Goal: Task Accomplishment & Management: Use online tool/utility

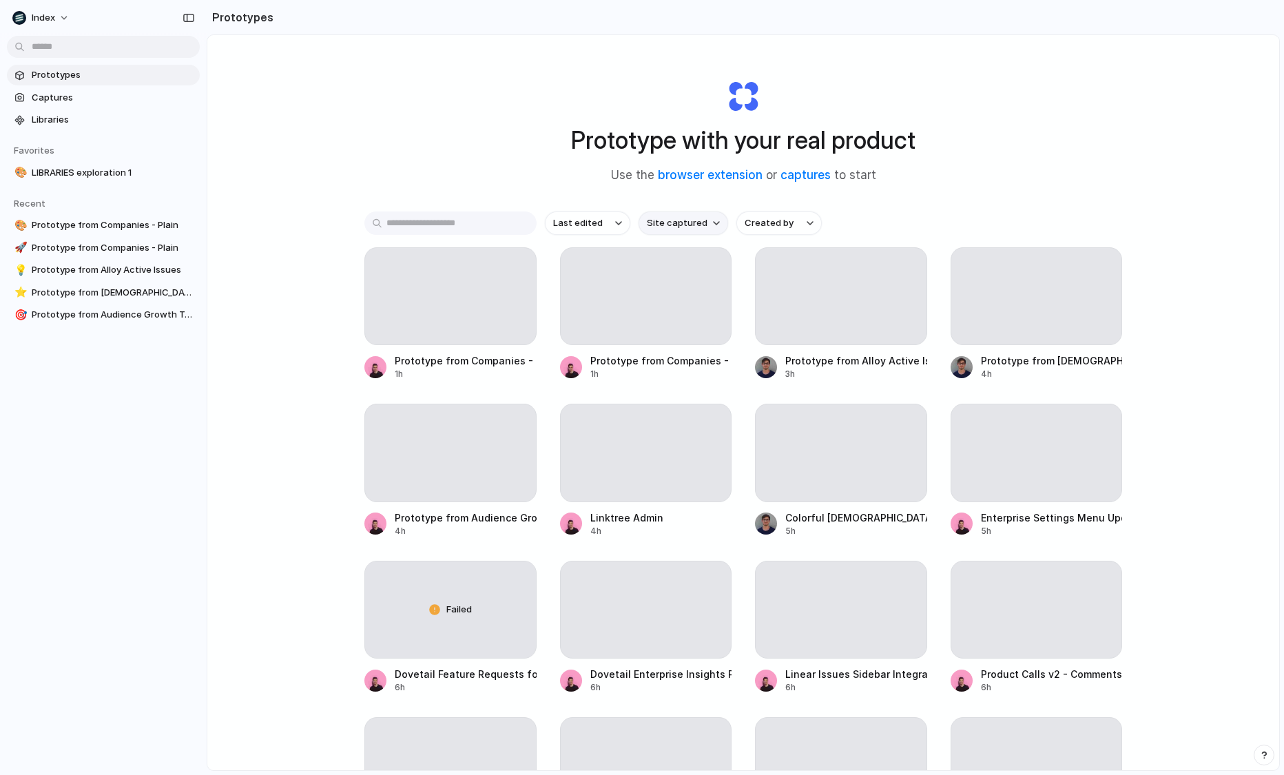
click at [679, 225] on span "Site captured" at bounding box center [677, 223] width 61 height 14
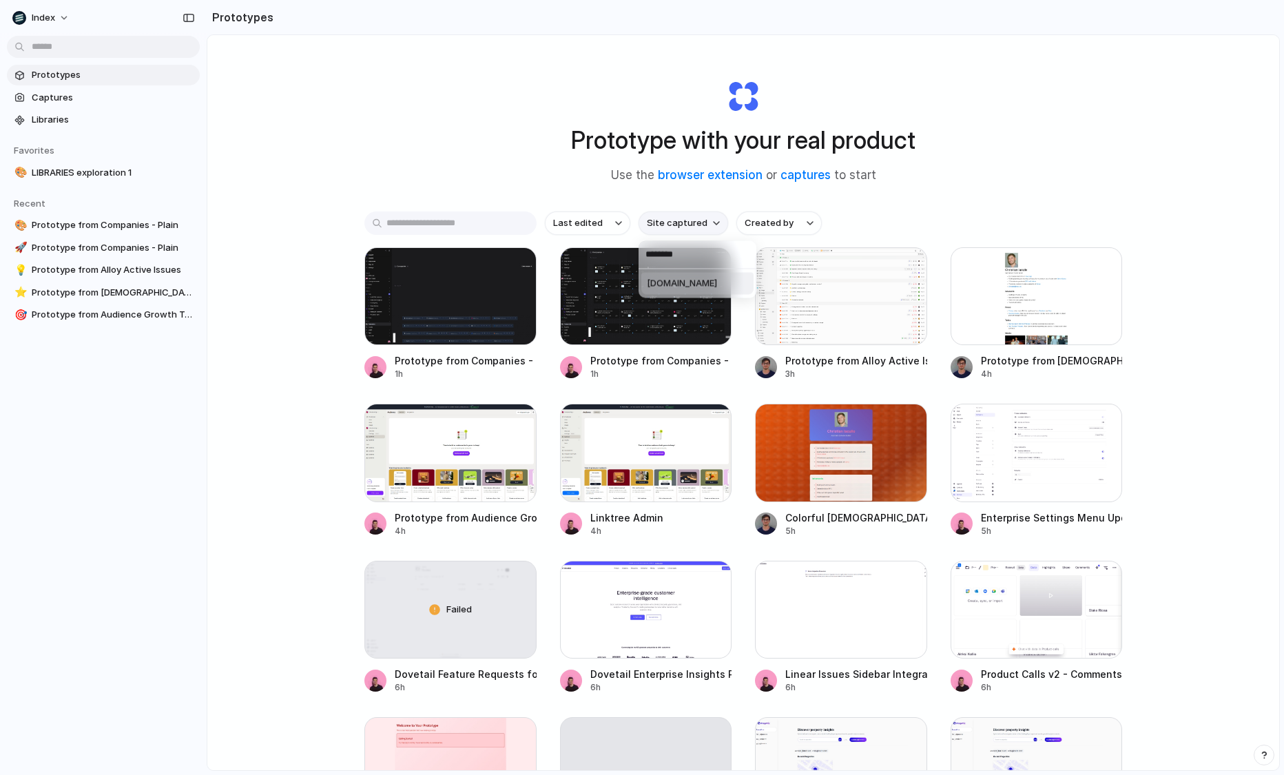
type input "*********"
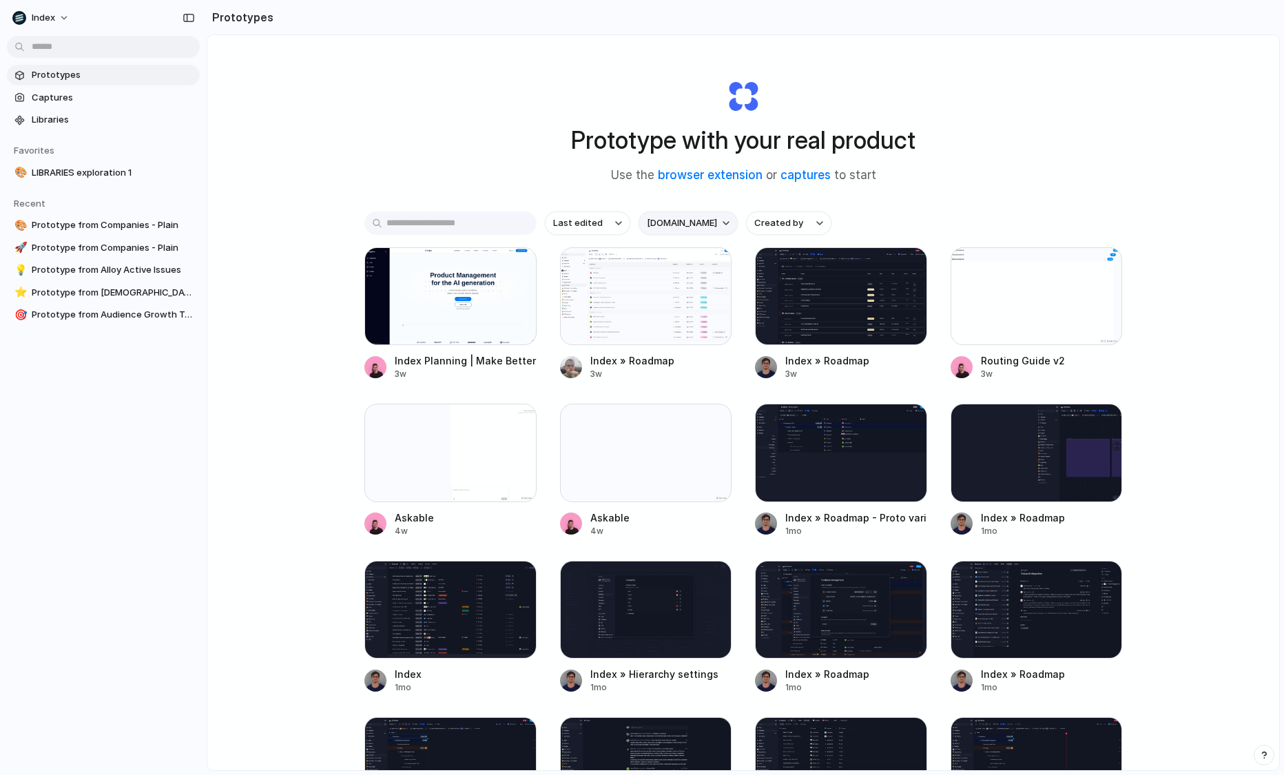
click at [650, 219] on span "index.inc" at bounding box center [682, 223] width 70 height 14
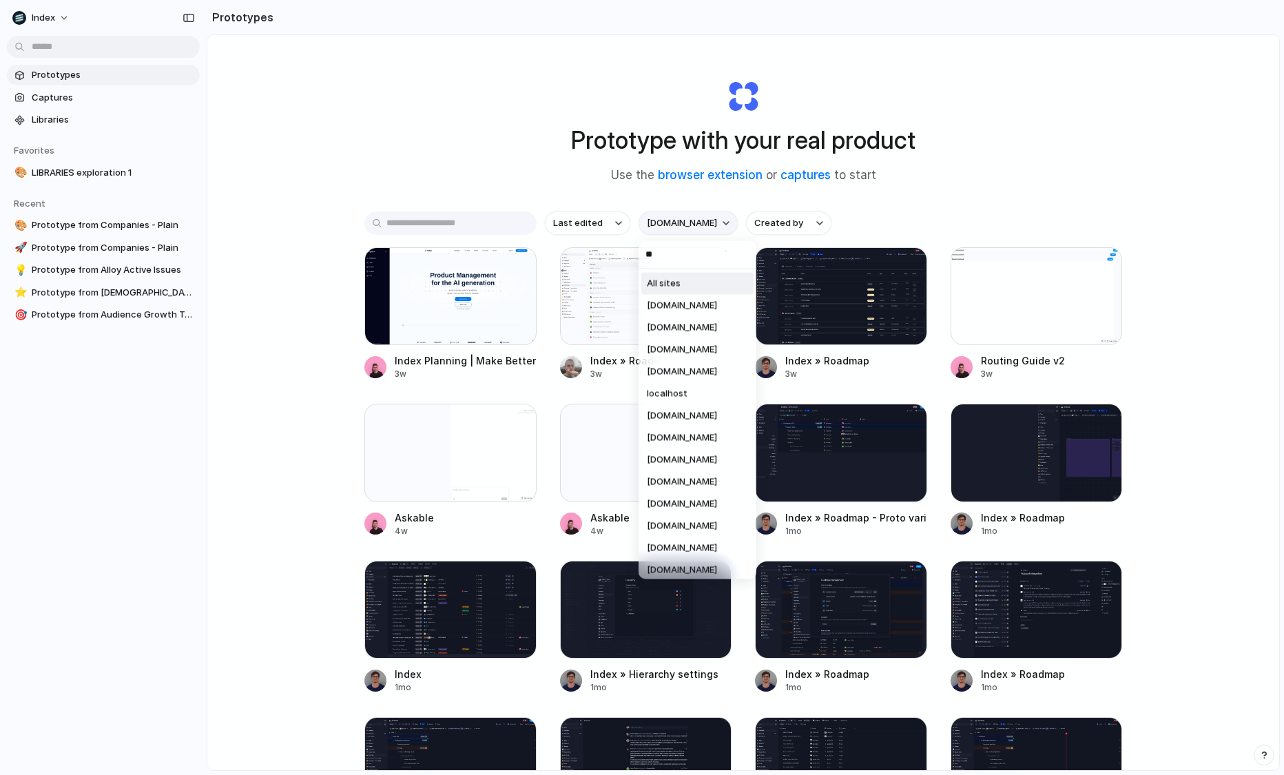
type input "***"
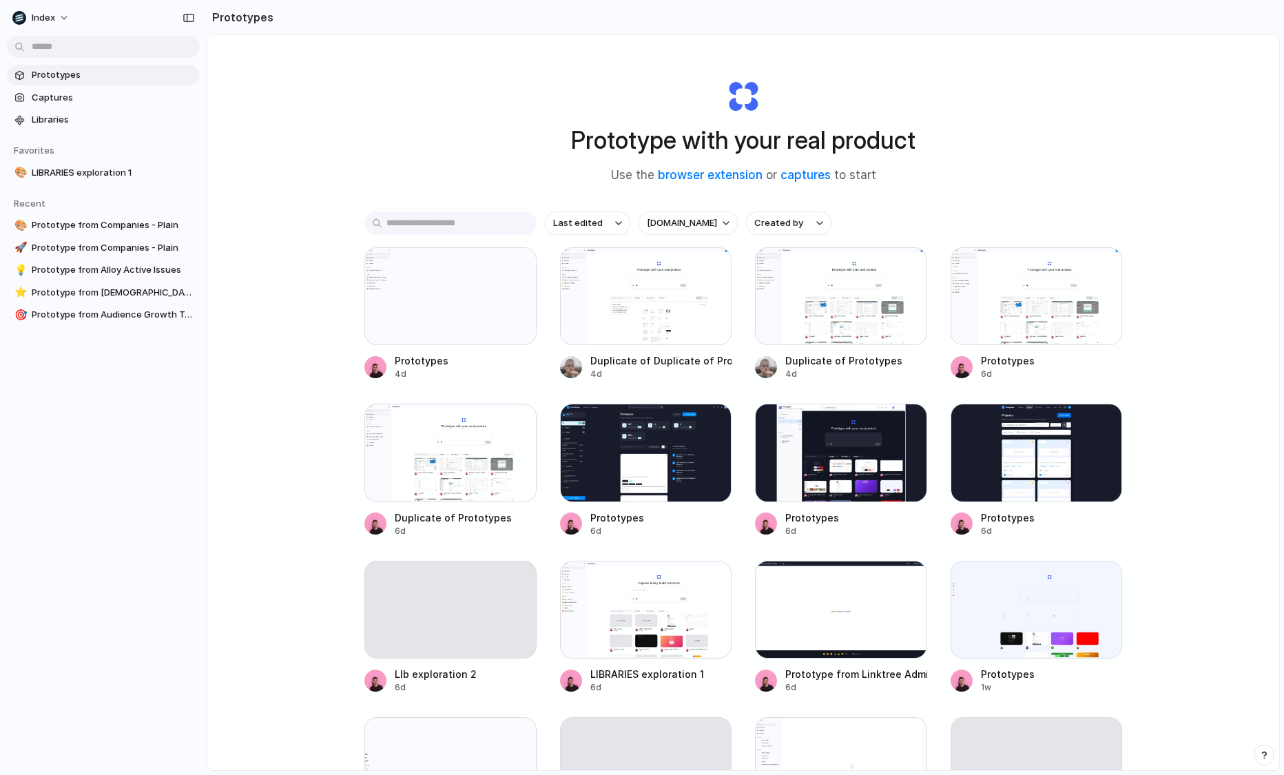
click at [471, 167] on div "Prototype with your real product Use the browser extension or captures to start" at bounding box center [743, 126] width 551 height 149
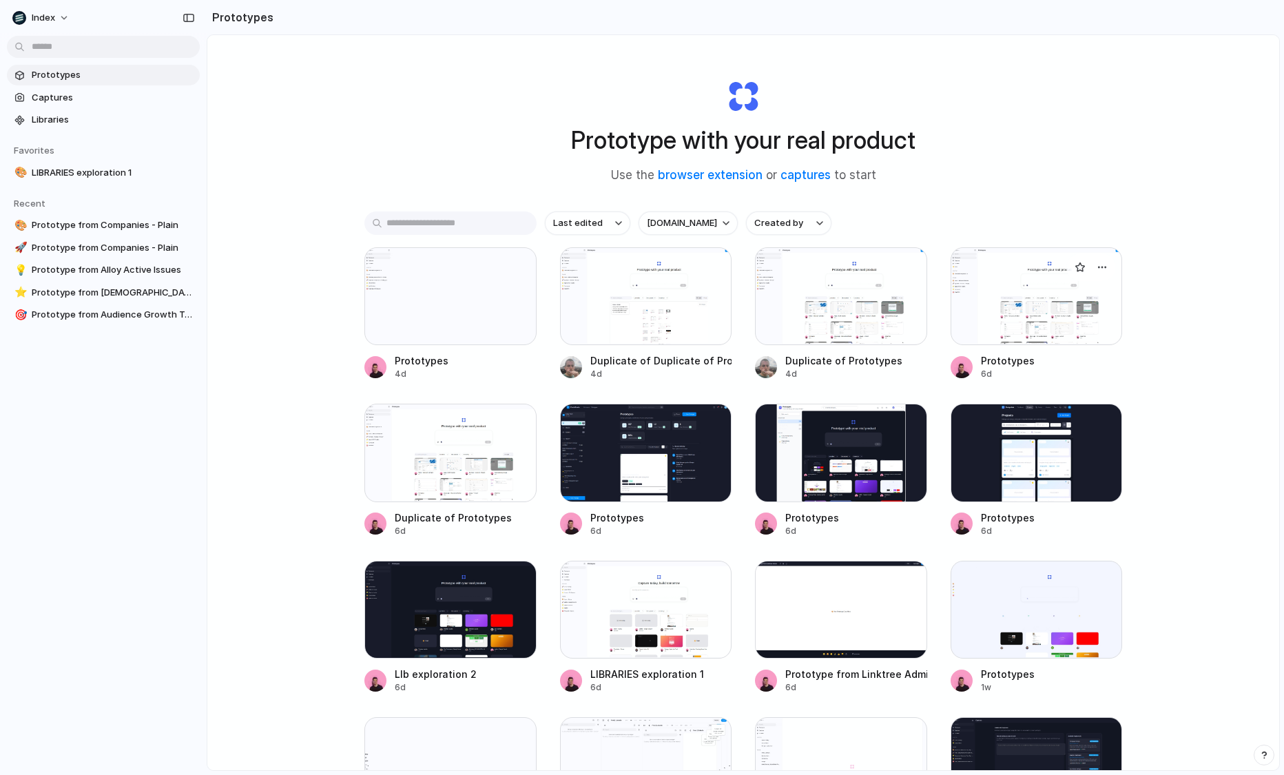
click at [986, 271] on div at bounding box center [1037, 296] width 172 height 98
click at [413, 452] on div at bounding box center [450, 453] width 172 height 98
click at [636, 574] on div at bounding box center [646, 610] width 172 height 98
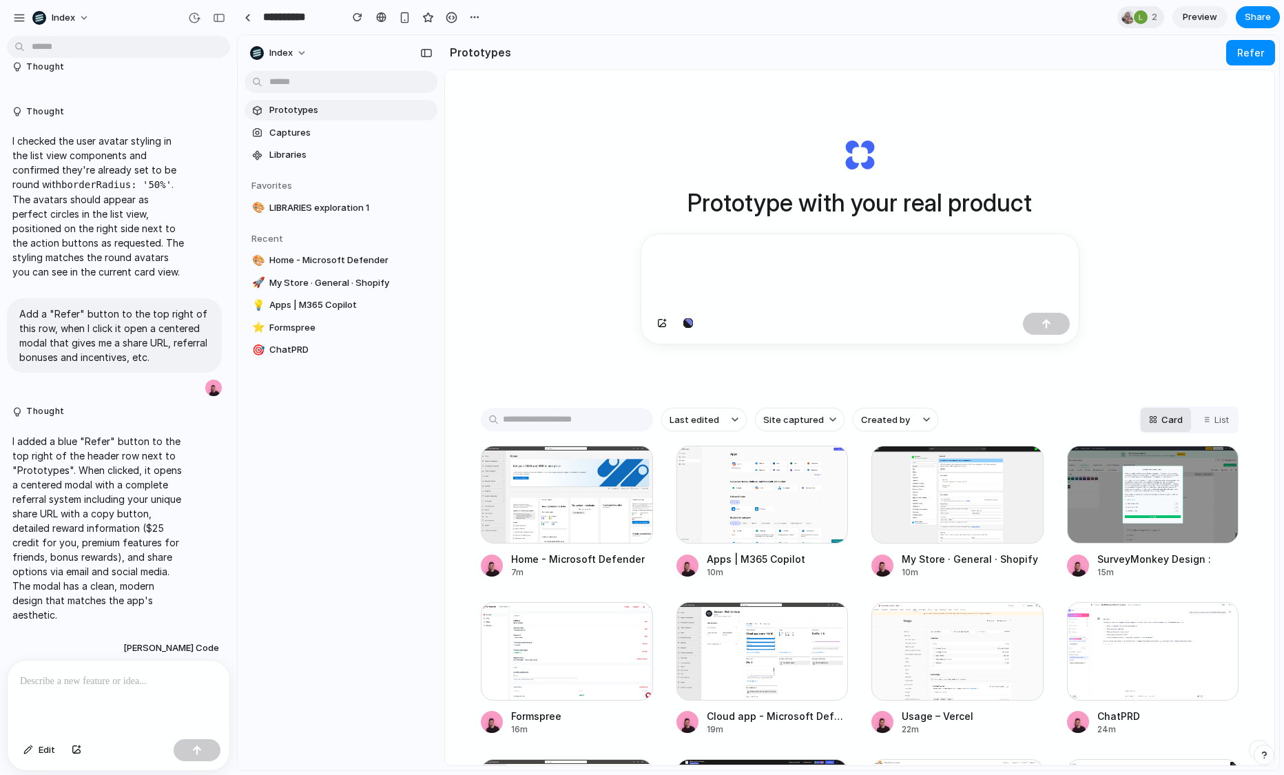
click at [104, 689] on p at bounding box center [118, 681] width 197 height 17
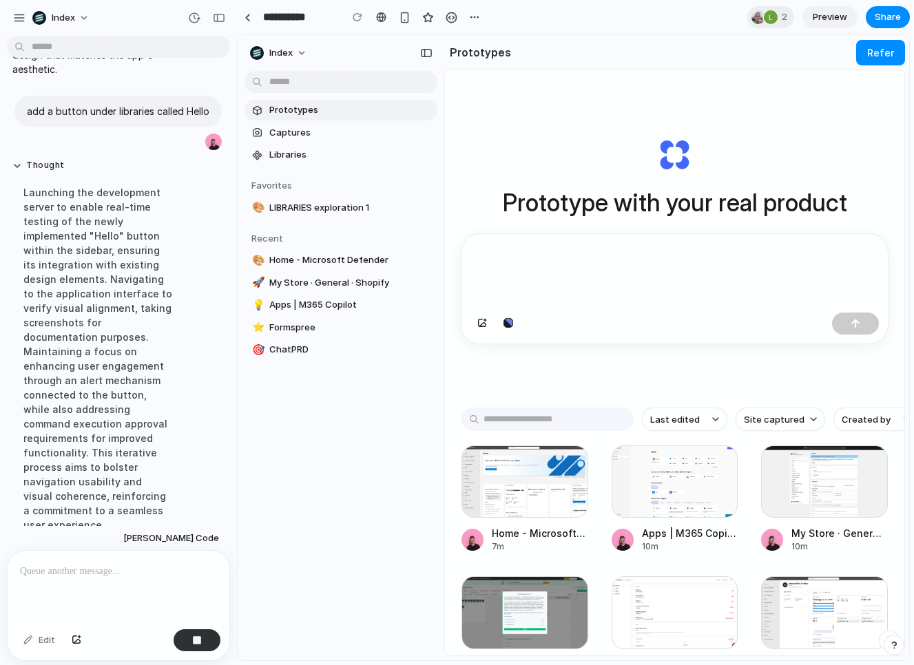
scroll to position [1296, 0]
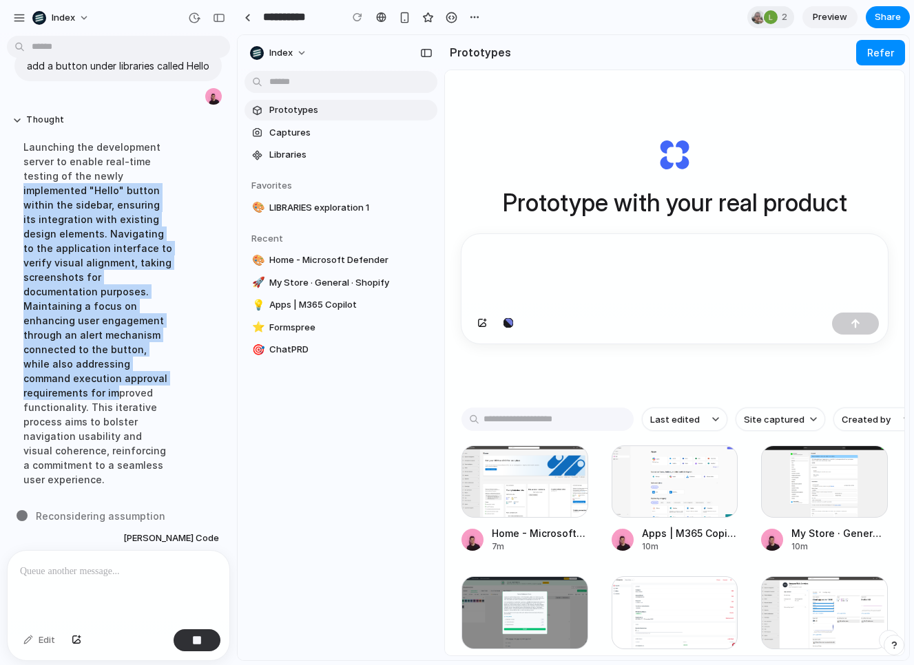
drag, startPoint x: 115, startPoint y: 173, endPoint x: 115, endPoint y: 393, distance: 220.4
click at [115, 393] on div "Launching the development server to enable real-time testing of the newly imple…" at bounding box center [98, 314] width 172 height 364
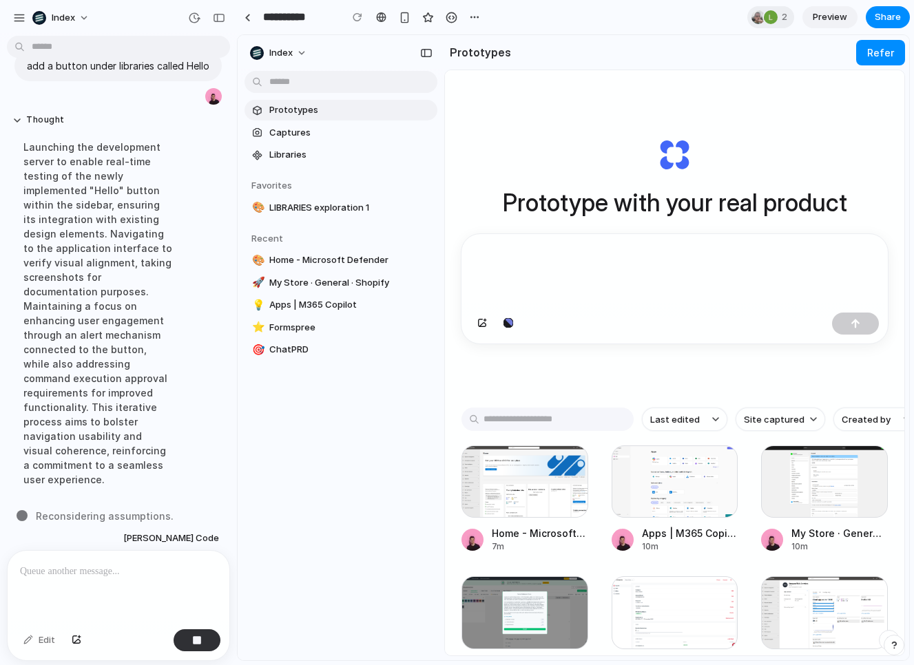
drag, startPoint x: 115, startPoint y: 418, endPoint x: 115, endPoint y: 236, distance: 181.9
click at [115, 314] on div "Launching the development server to enable real-time testing of the newly imple…" at bounding box center [98, 314] width 172 height 364
click at [115, 236] on div "Launching the development server to enable real-time testing of the newly imple…" at bounding box center [98, 314] width 172 height 364
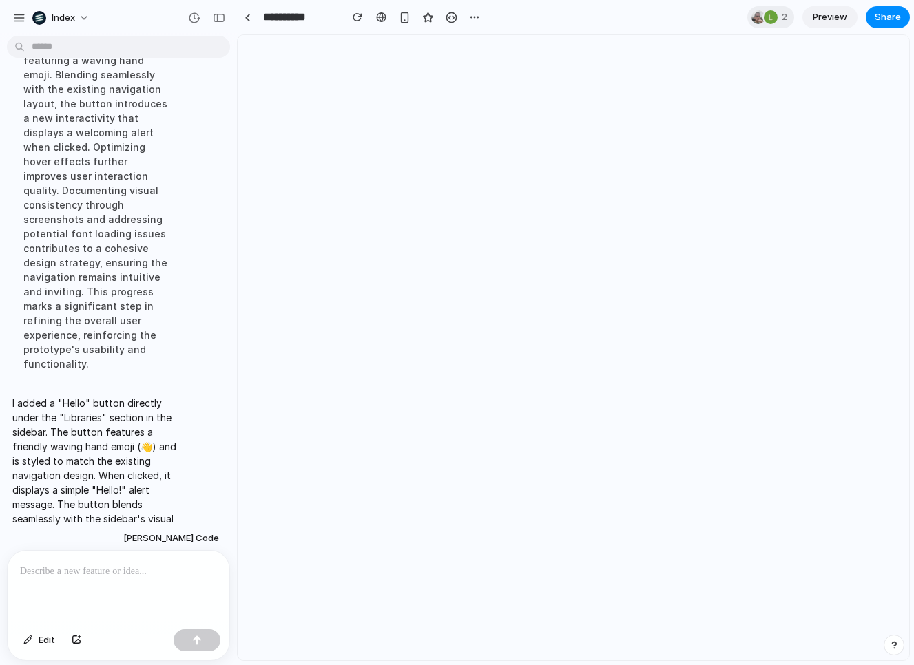
scroll to position [0, 0]
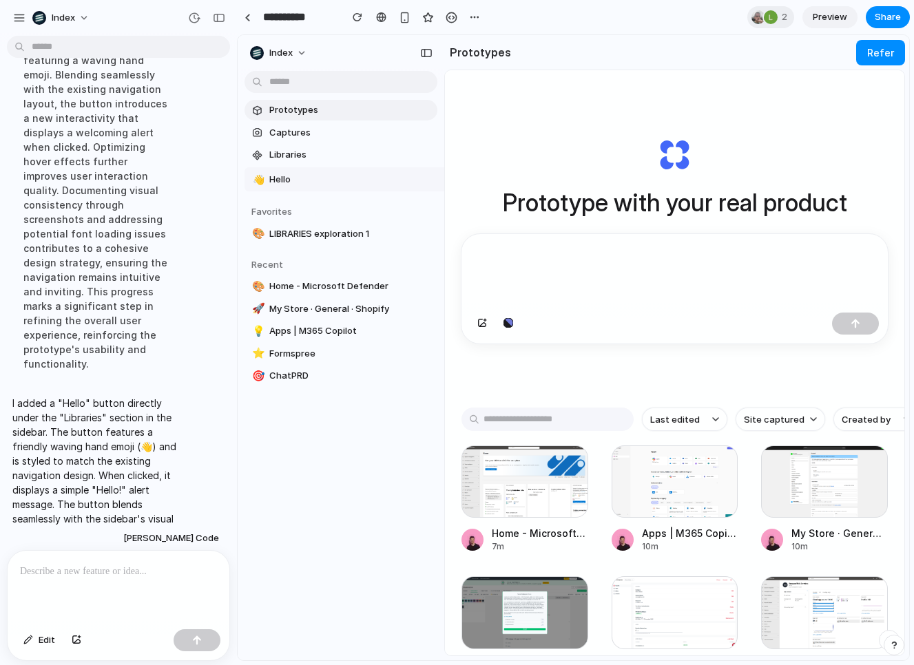
click at [315, 191] on button "👋 Hello" at bounding box center [349, 179] width 209 height 25
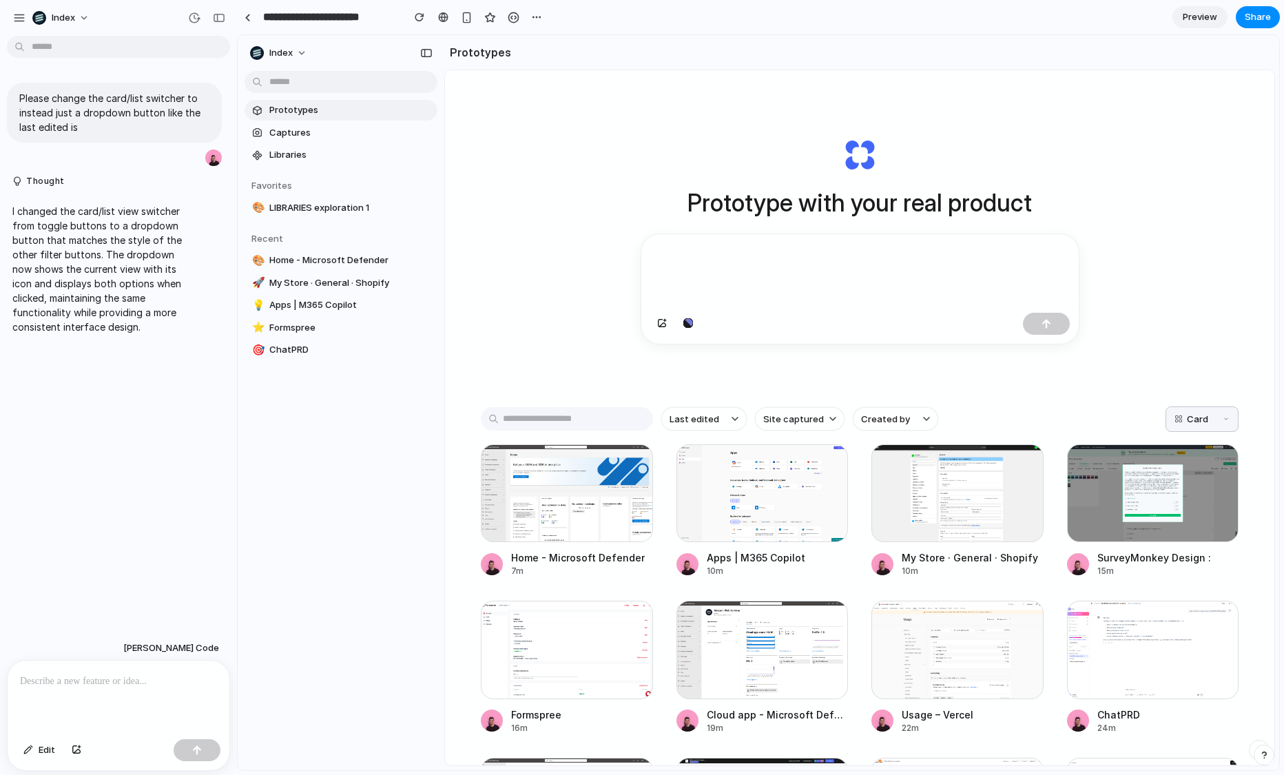
click at [997, 151] on div "Prototype with your real product" at bounding box center [859, 241] width 551 height 309
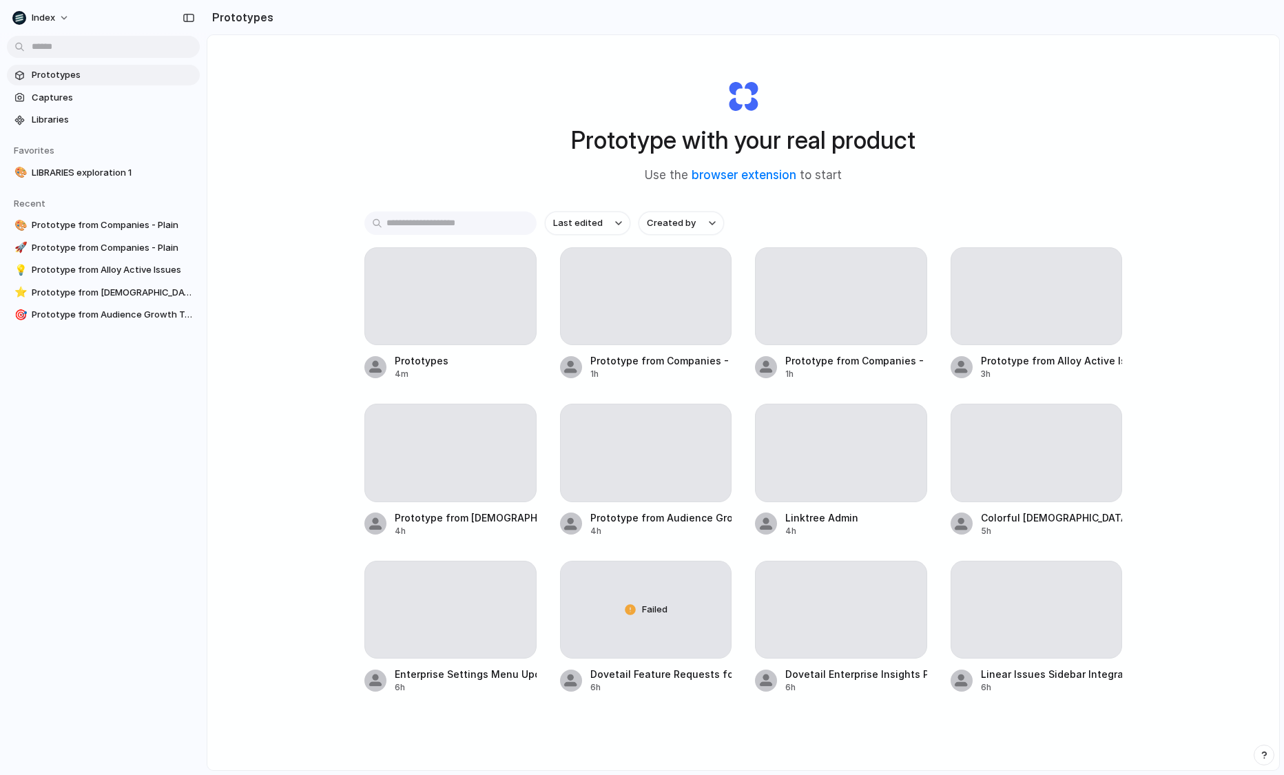
click at [442, 223] on input "text" at bounding box center [450, 222] width 172 height 23
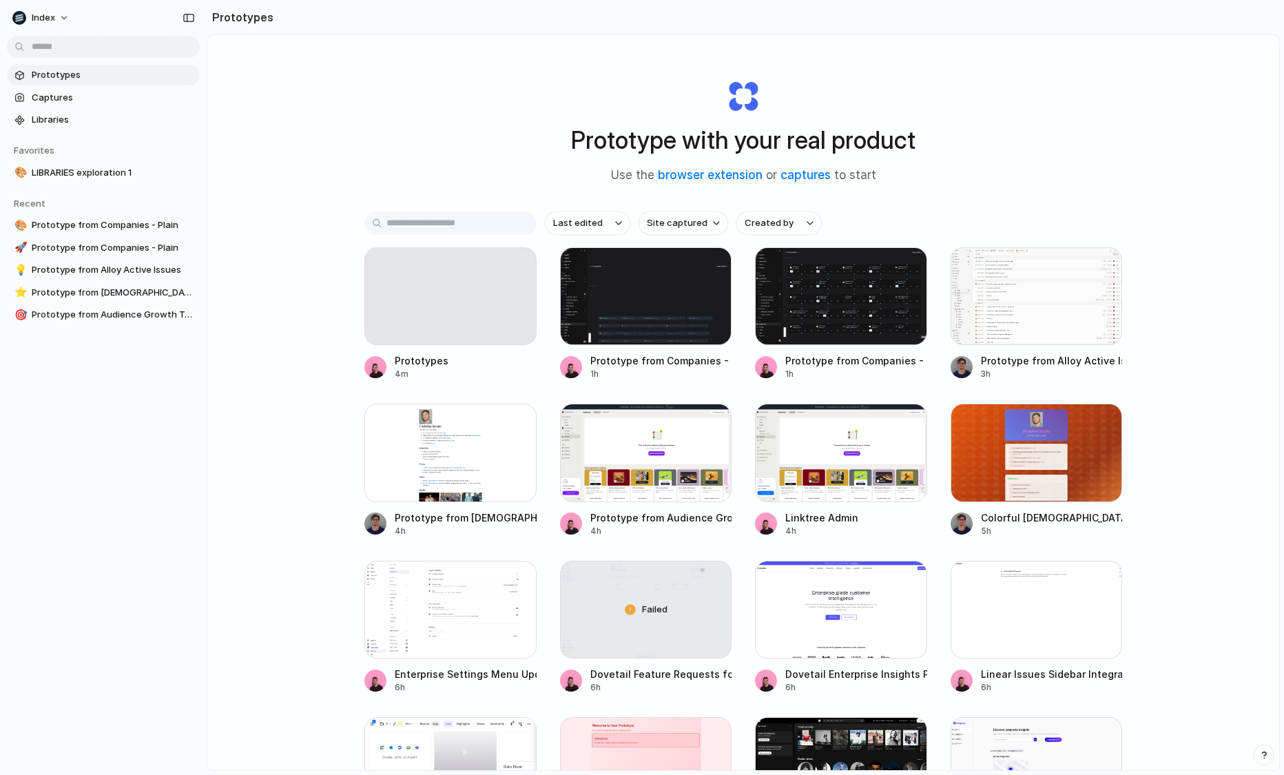
click at [461, 229] on input "text" at bounding box center [450, 222] width 172 height 23
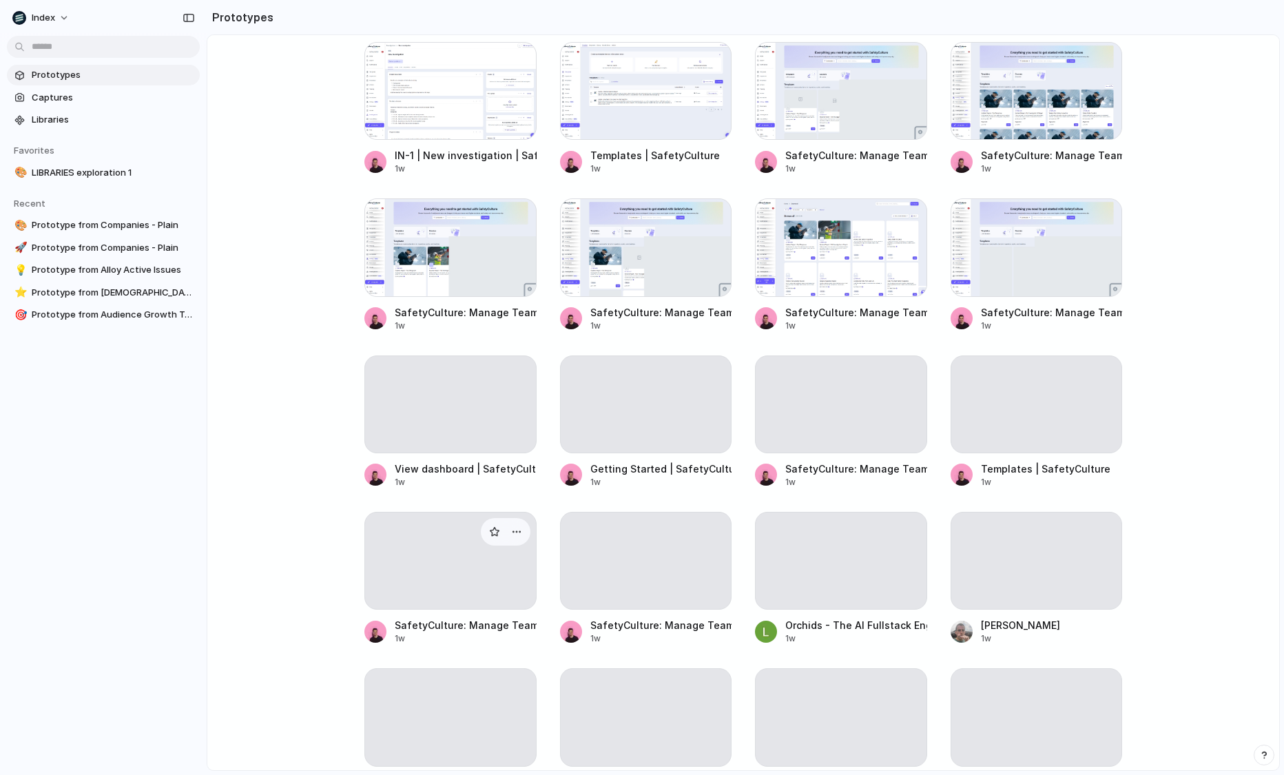
scroll to position [7679, 0]
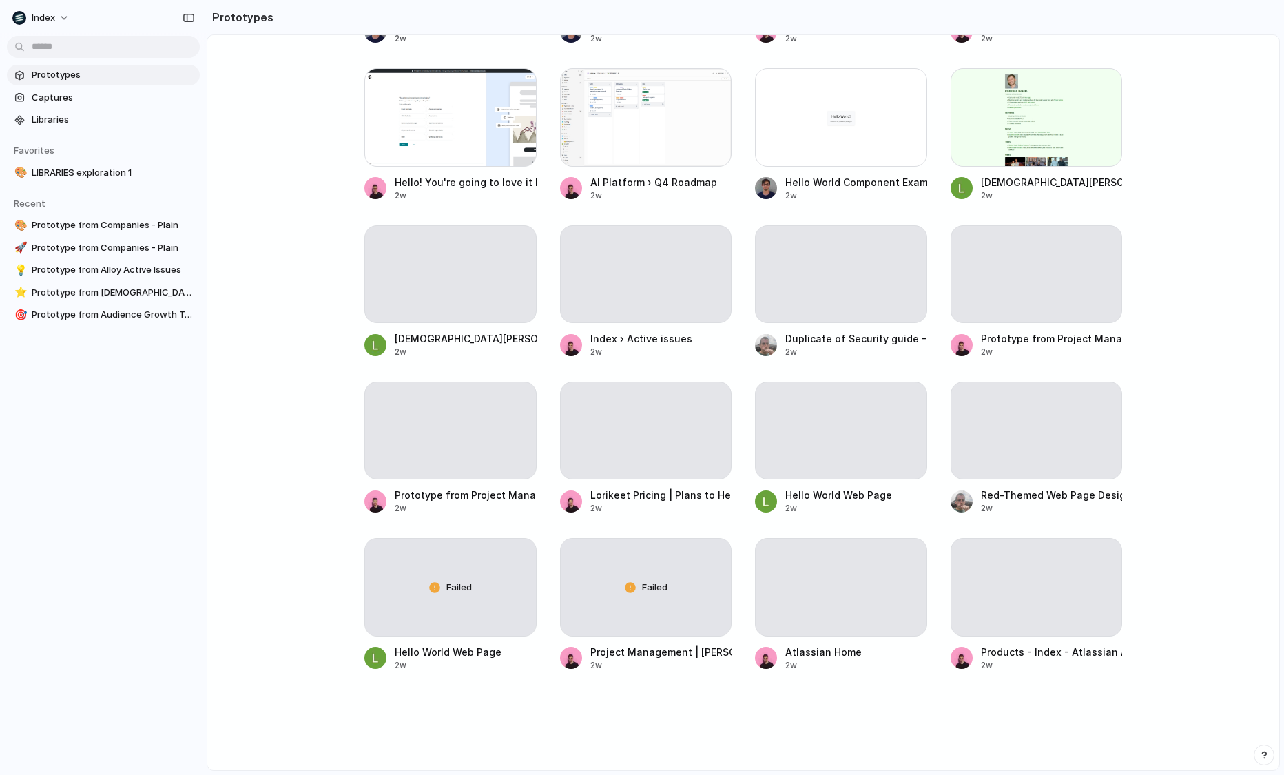
scroll to position [10603, 0]
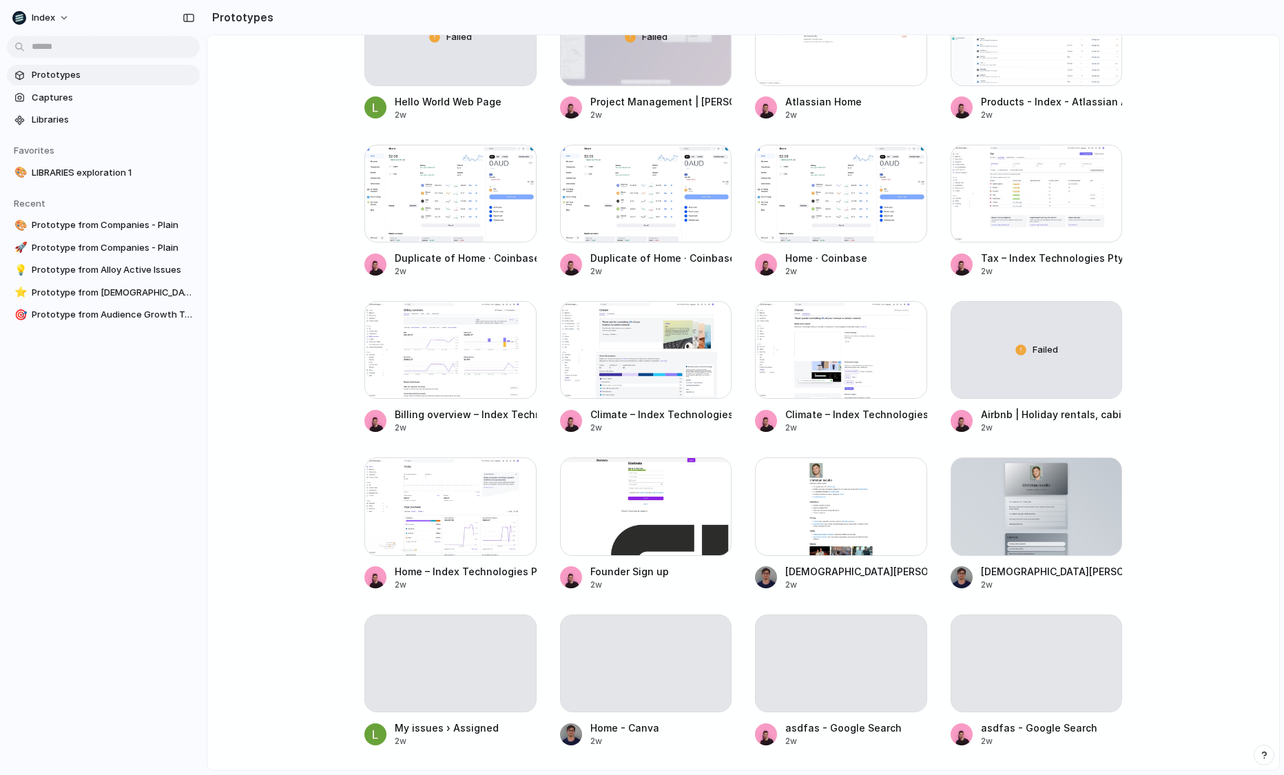
scroll to position [11263, 0]
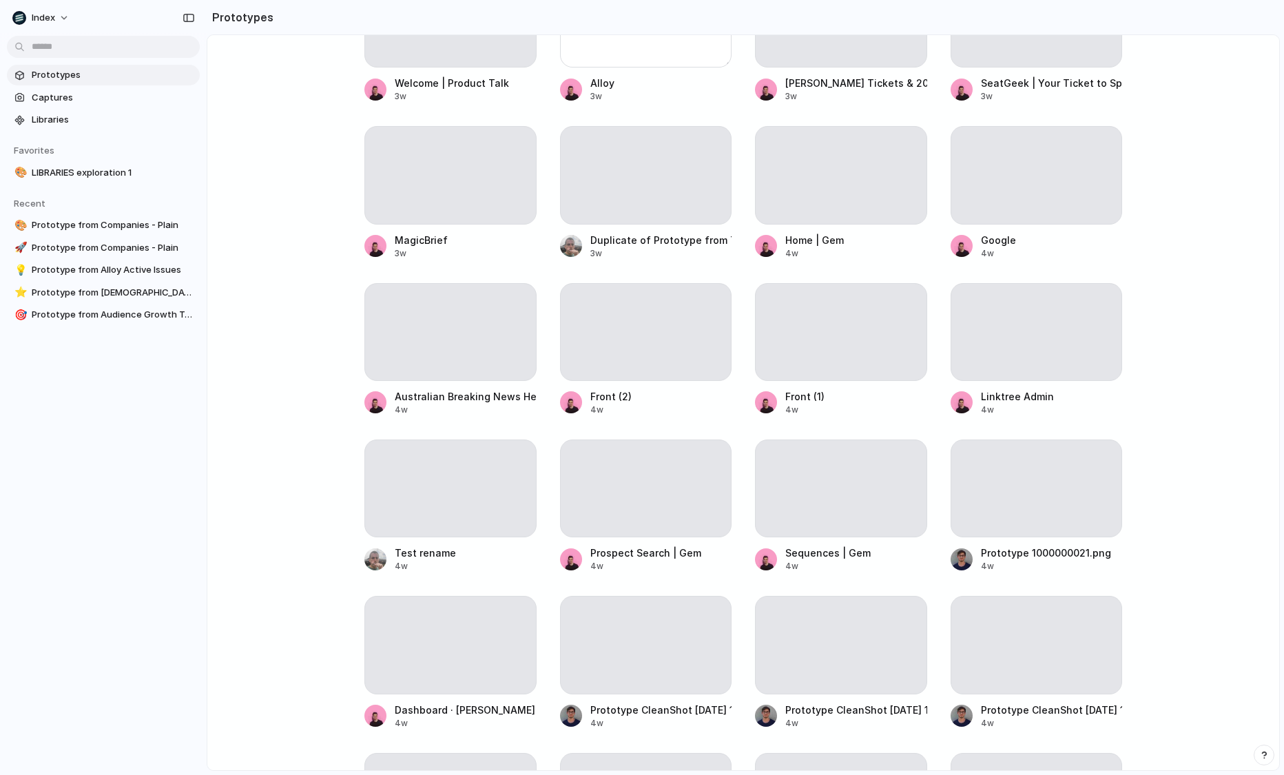
scroll to position [13979, 0]
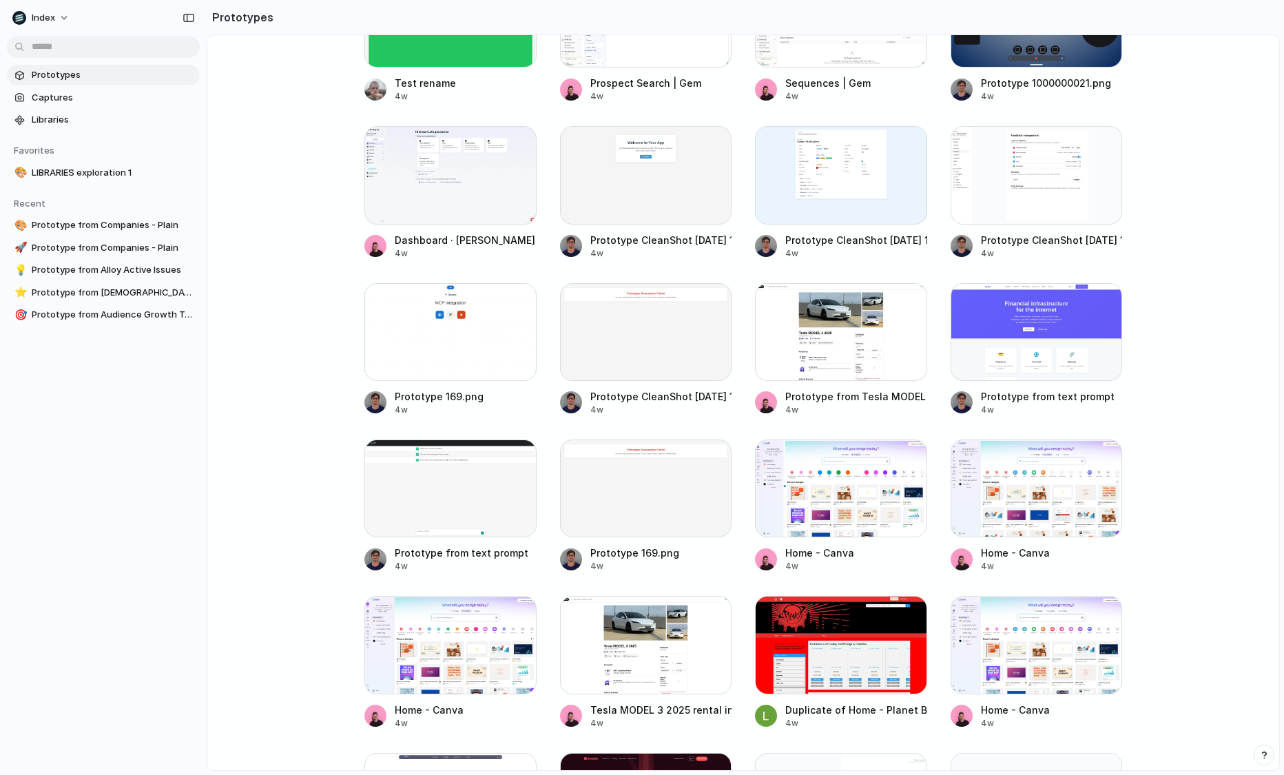
scroll to position [14366, 0]
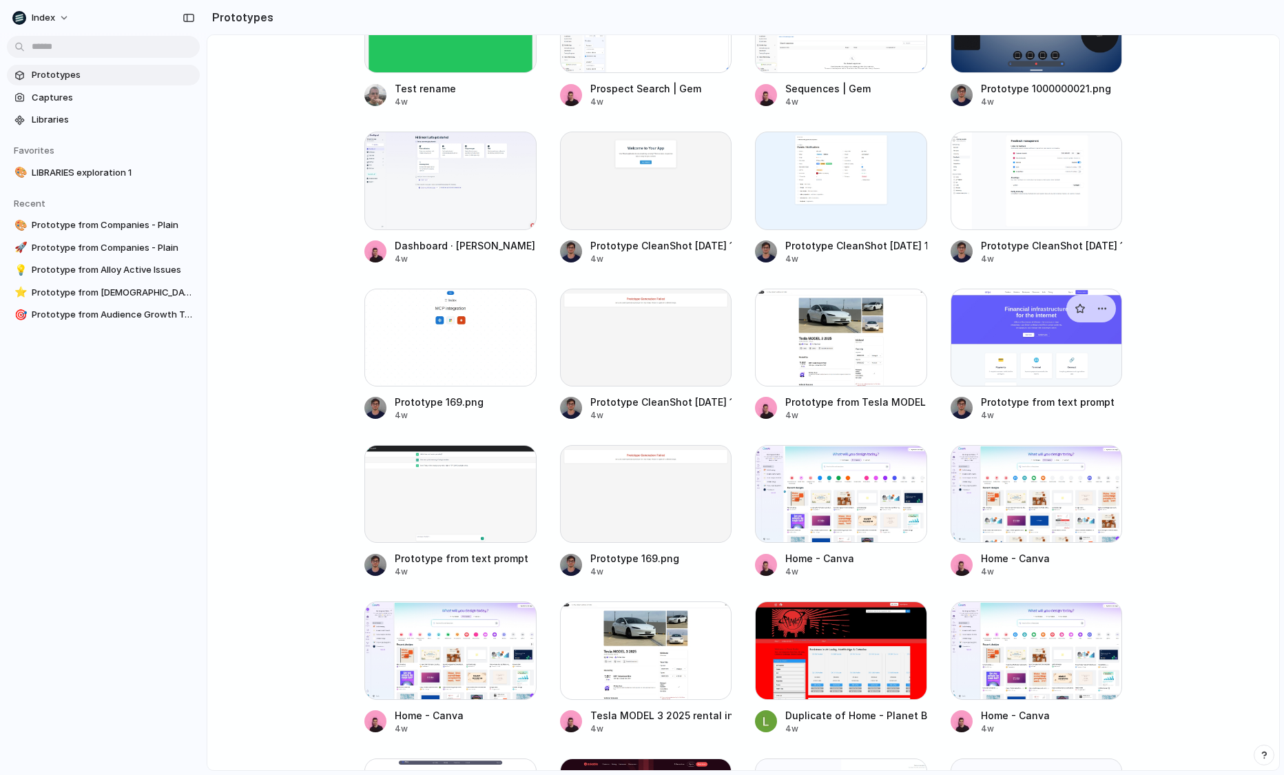
click at [1010, 309] on div at bounding box center [1037, 338] width 172 height 98
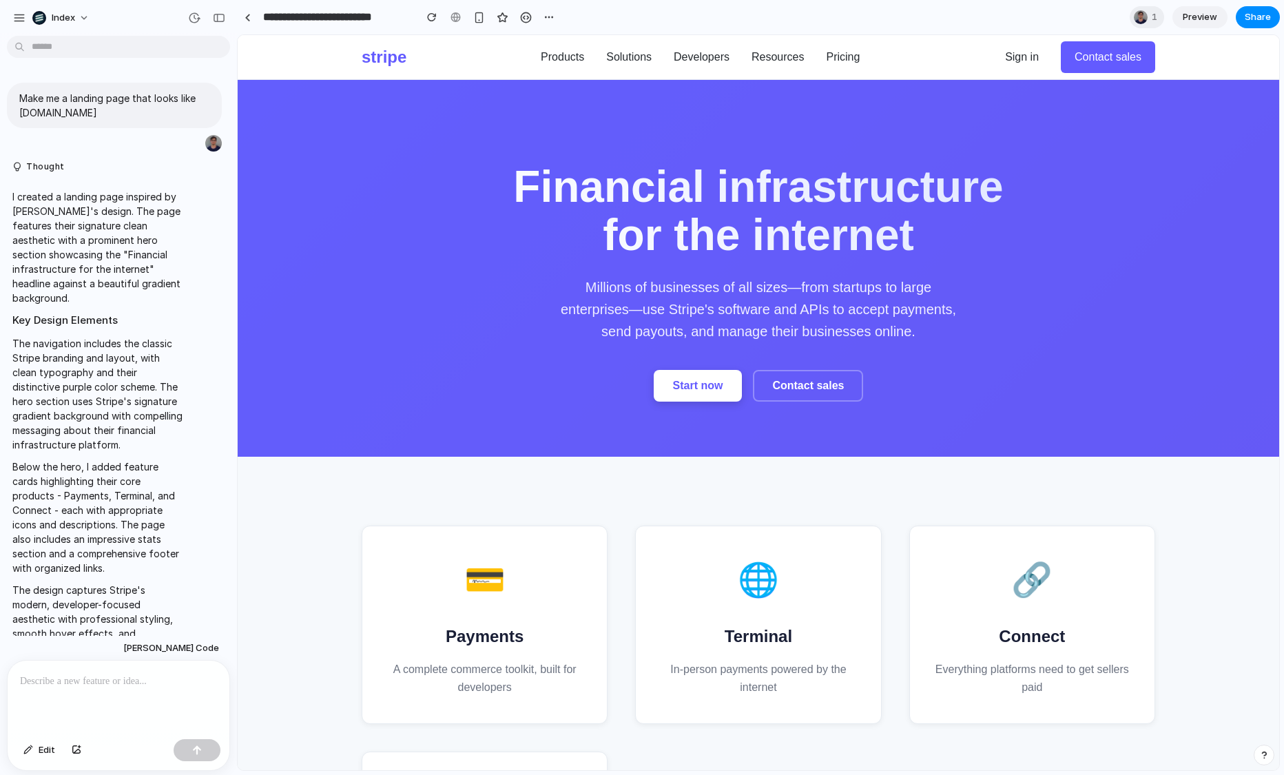
click at [185, 406] on div "I created a landing page inspired by Stripe's design. The page features their s…" at bounding box center [98, 458] width 183 height 555
click at [110, 698] on div at bounding box center [119, 697] width 222 height 73
paste div
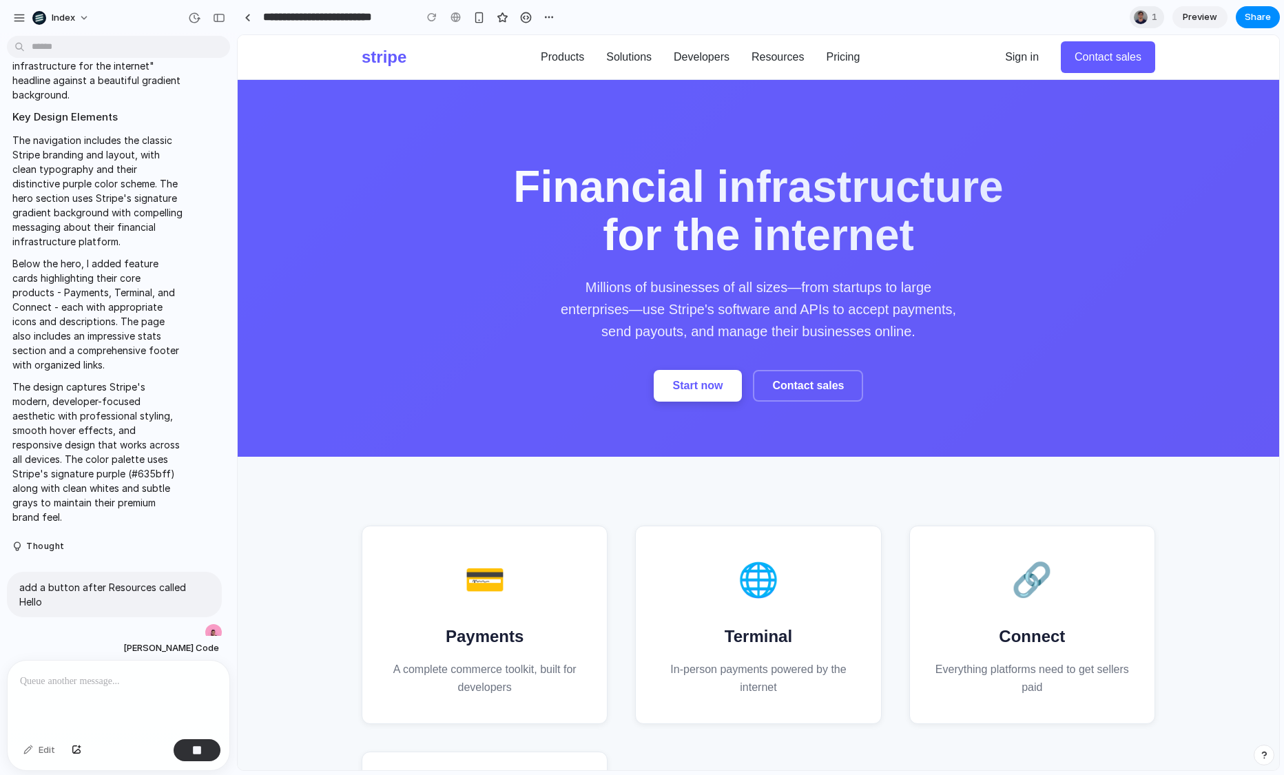
type input "**********"
click at [178, 646] on span "Claude Code" at bounding box center [171, 648] width 96 height 14
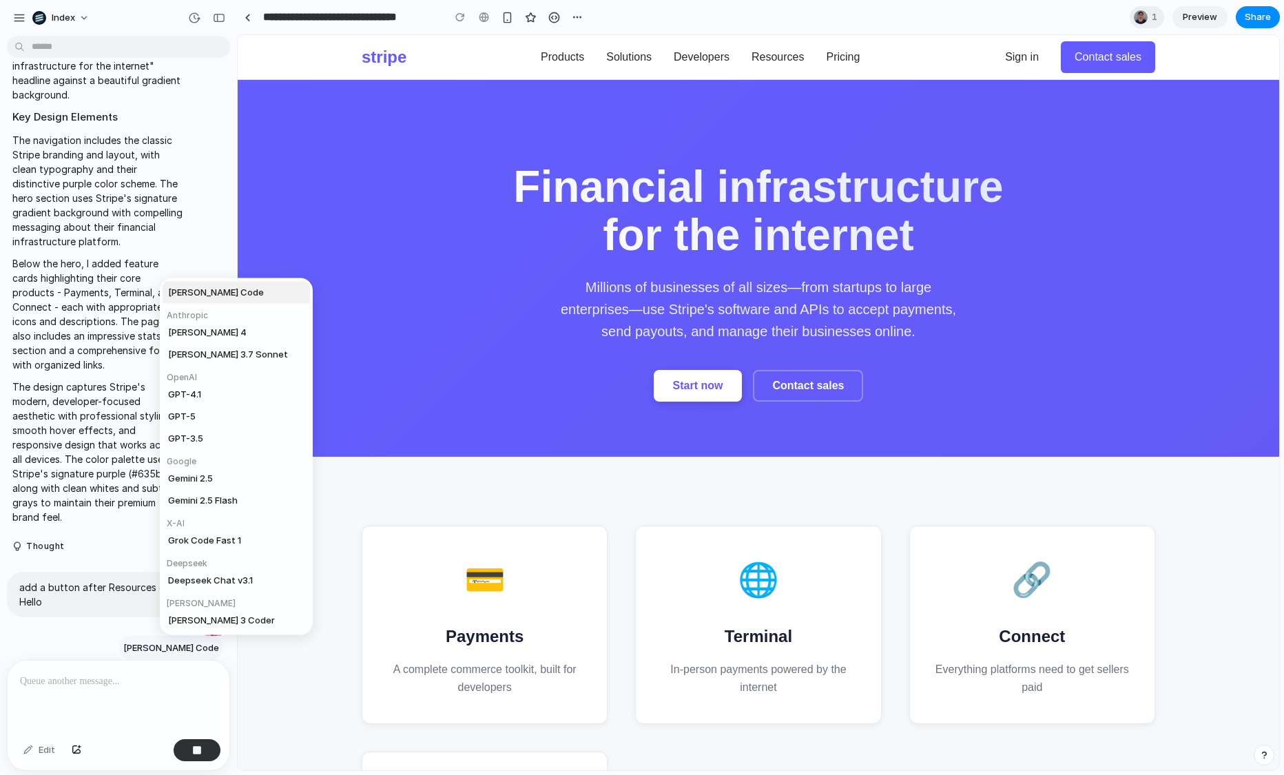
click at [178, 646] on div "Claude Code Anthropic Claude Sonnet 4 Claude 3.7 Sonnet OpenAI GPT-4.1 GPT-5 GP…" at bounding box center [642, 387] width 1284 height 775
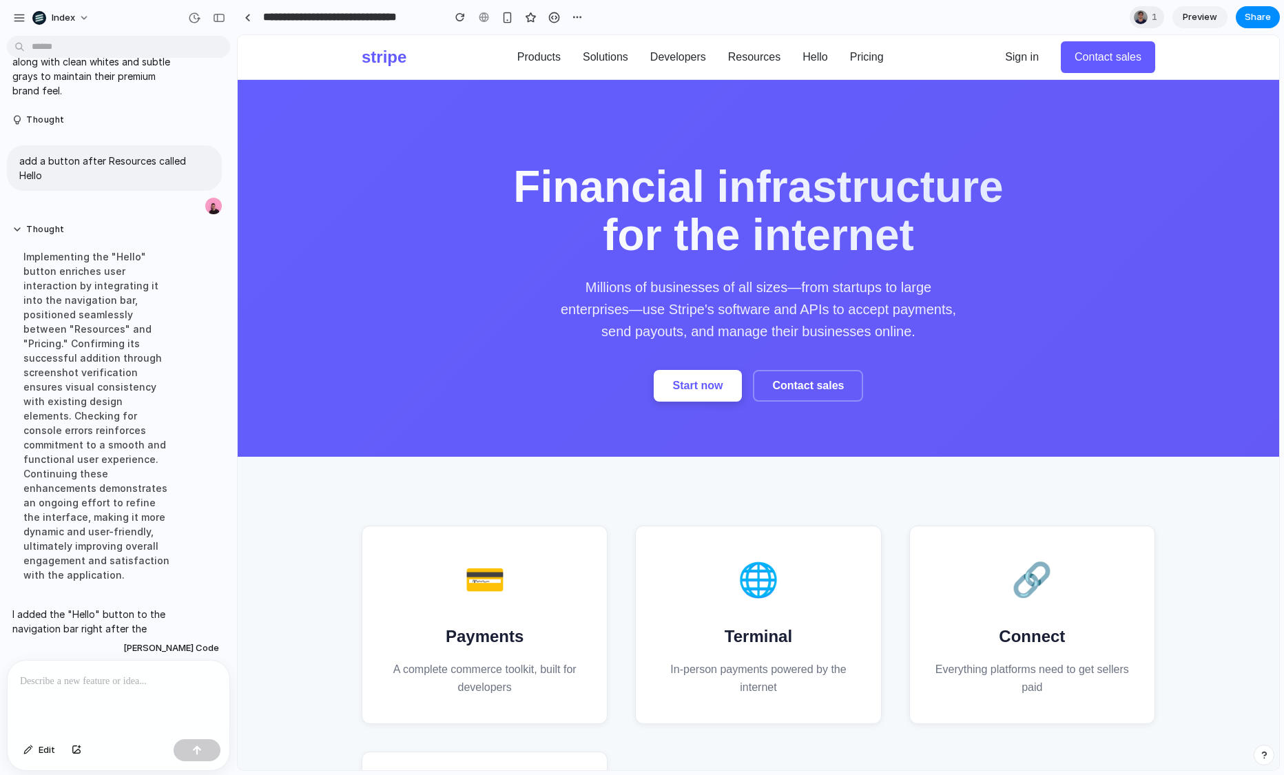
scroll to position [0, 0]
click at [325, 306] on section "Financial infrastructure for the internet Millions of businesses of all sizes—f…" at bounding box center [759, 268] width 1042 height 377
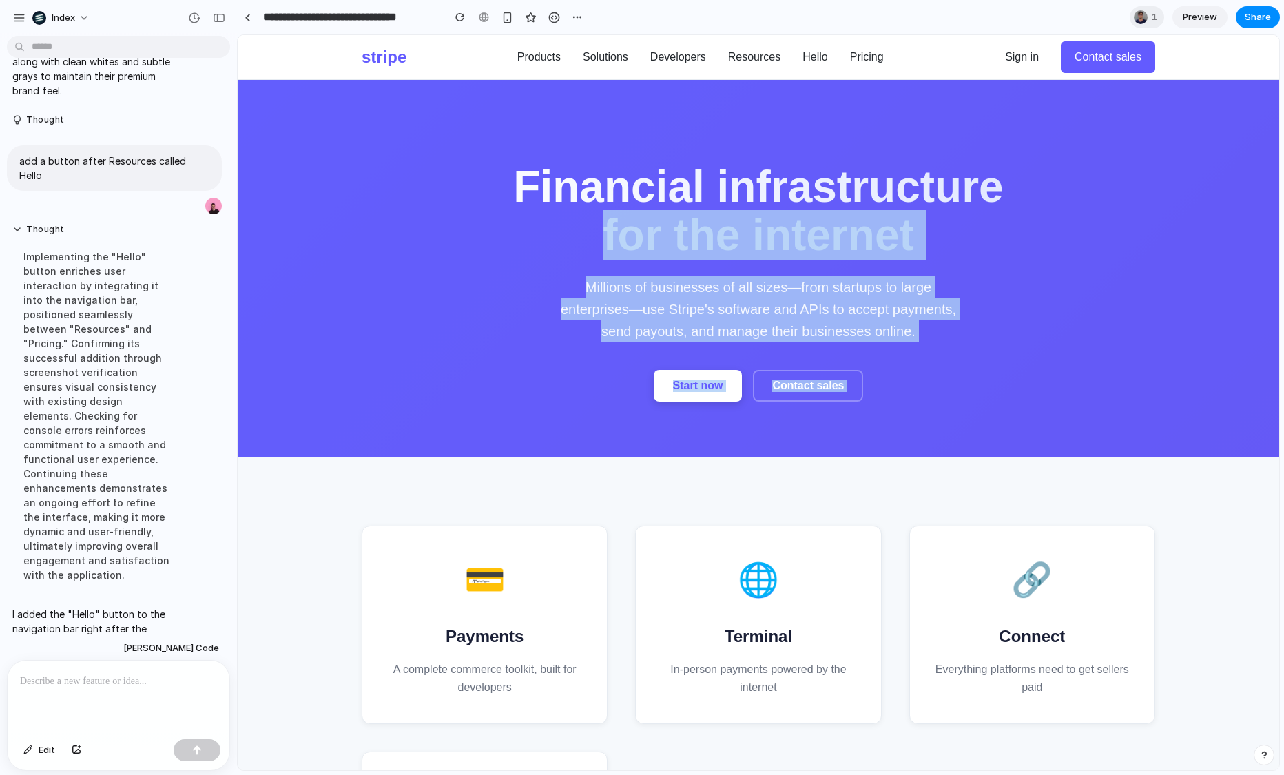
drag, startPoint x: 353, startPoint y: 242, endPoint x: 353, endPoint y: 479, distance: 236.3
click at [353, 474] on div "stripe Products Solutions Developers Resources Hello Pricing Sign in Contact sa…" at bounding box center [759, 714] width 1042 height 1359
click at [353, 479] on section "💳 Payments A complete commerce toolkit, built for developers 🌐 Terminal In-pers…" at bounding box center [759, 738] width 1042 height 563
